Goal: Navigation & Orientation: Go to known website

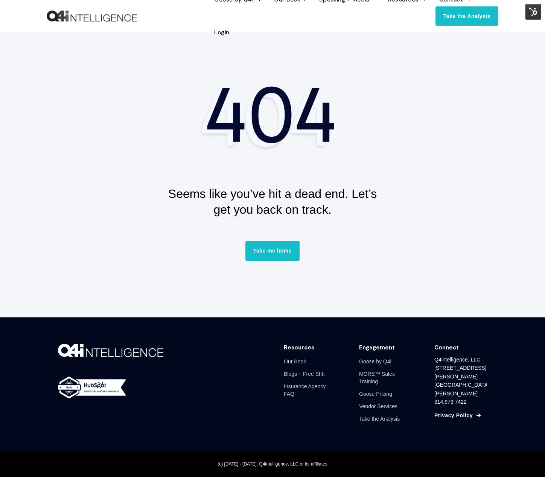
click at [531, 11] on img at bounding box center [534, 12] width 16 height 16
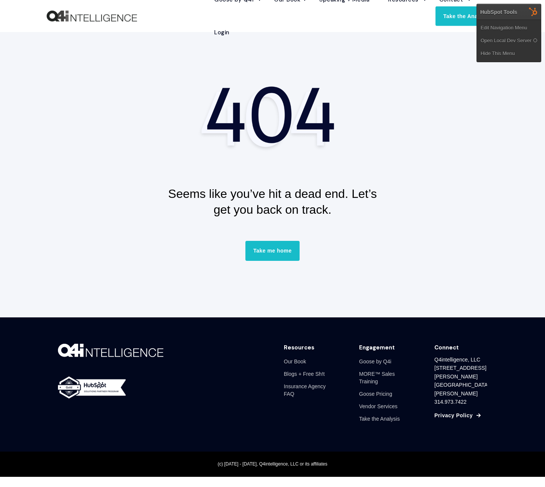
click at [147, 196] on div "Seems like you’ve hit a dead end. Let’s get you back on track. Take me home" at bounding box center [273, 225] width 452 height 78
